Goal: Navigation & Orientation: Go to known website

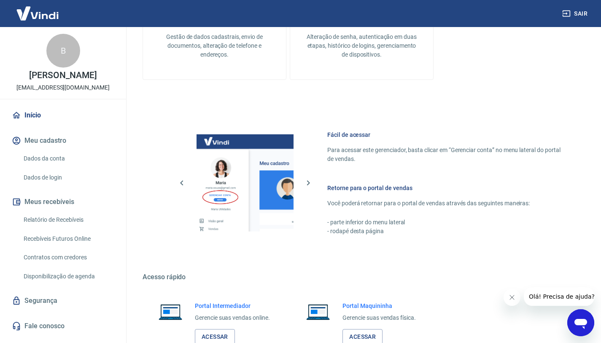
scroll to position [419, 0]
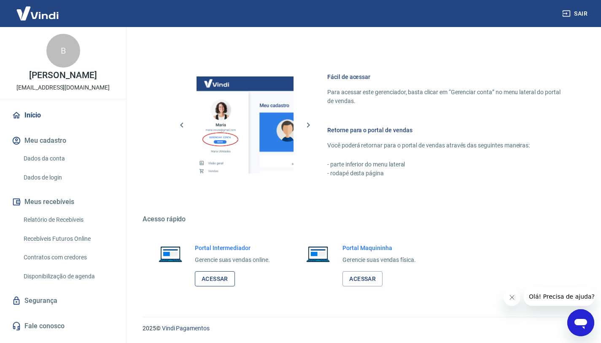
click at [209, 277] on link "Acessar" at bounding box center [215, 279] width 40 height 16
